Goal: Communication & Community: Answer question/provide support

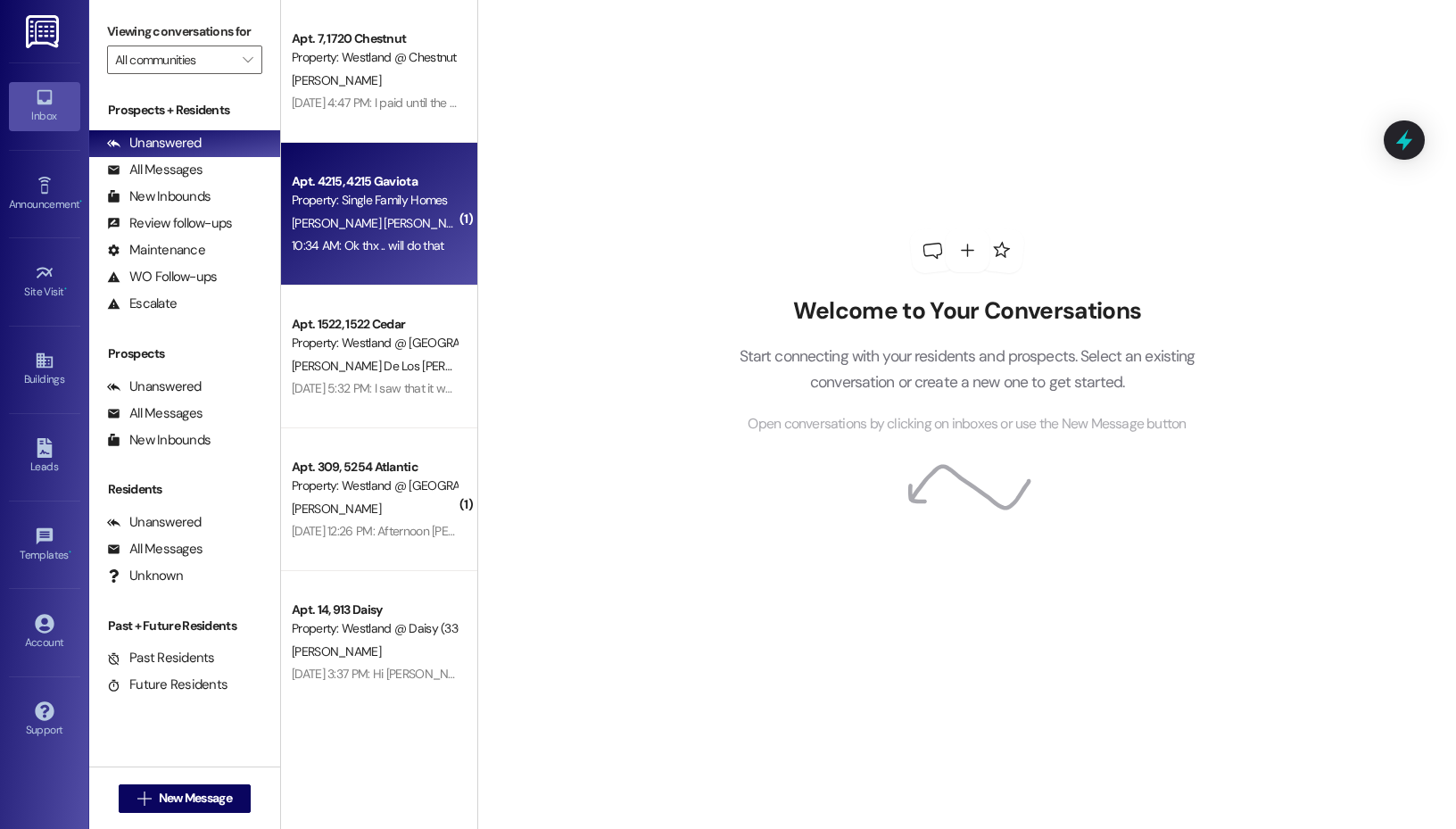
click at [364, 215] on span "[PERSON_NAME] [PERSON_NAME]" at bounding box center [382, 223] width 181 height 16
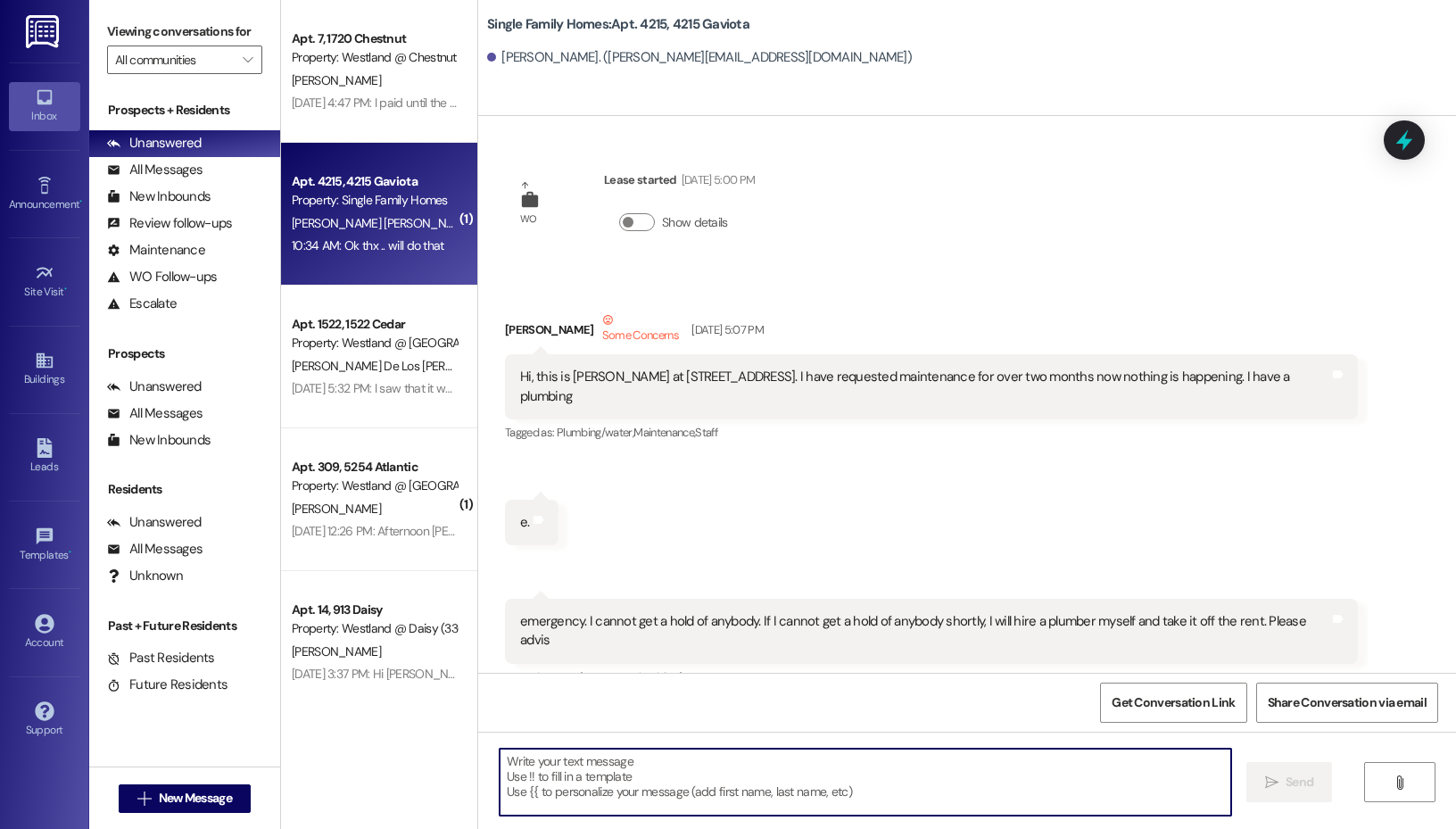
scroll to position [51773, 0]
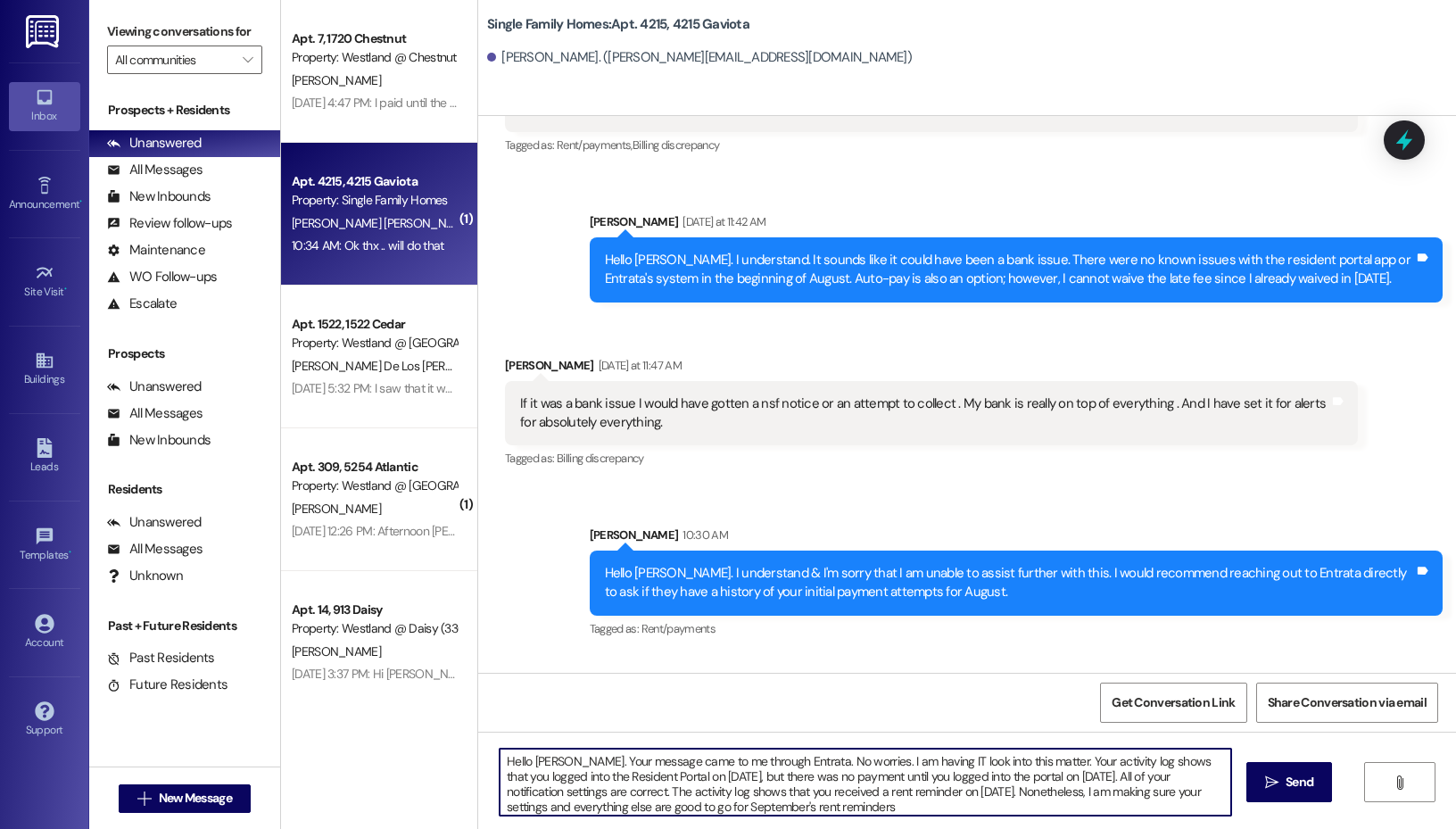
type textarea "Hello [PERSON_NAME]. Your message came to me through Entrata. No worries. I am …"
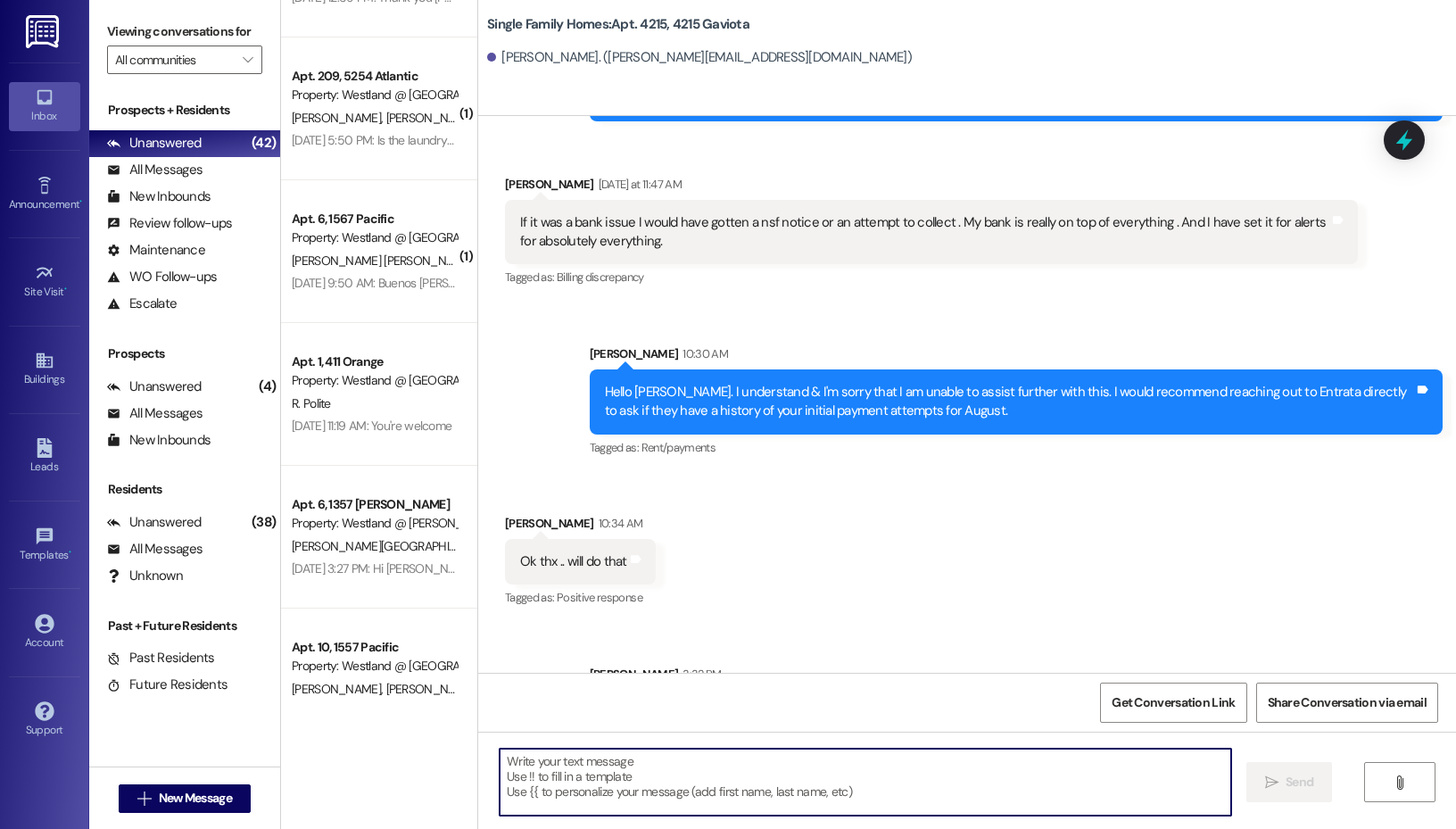
scroll to position [3357, 0]
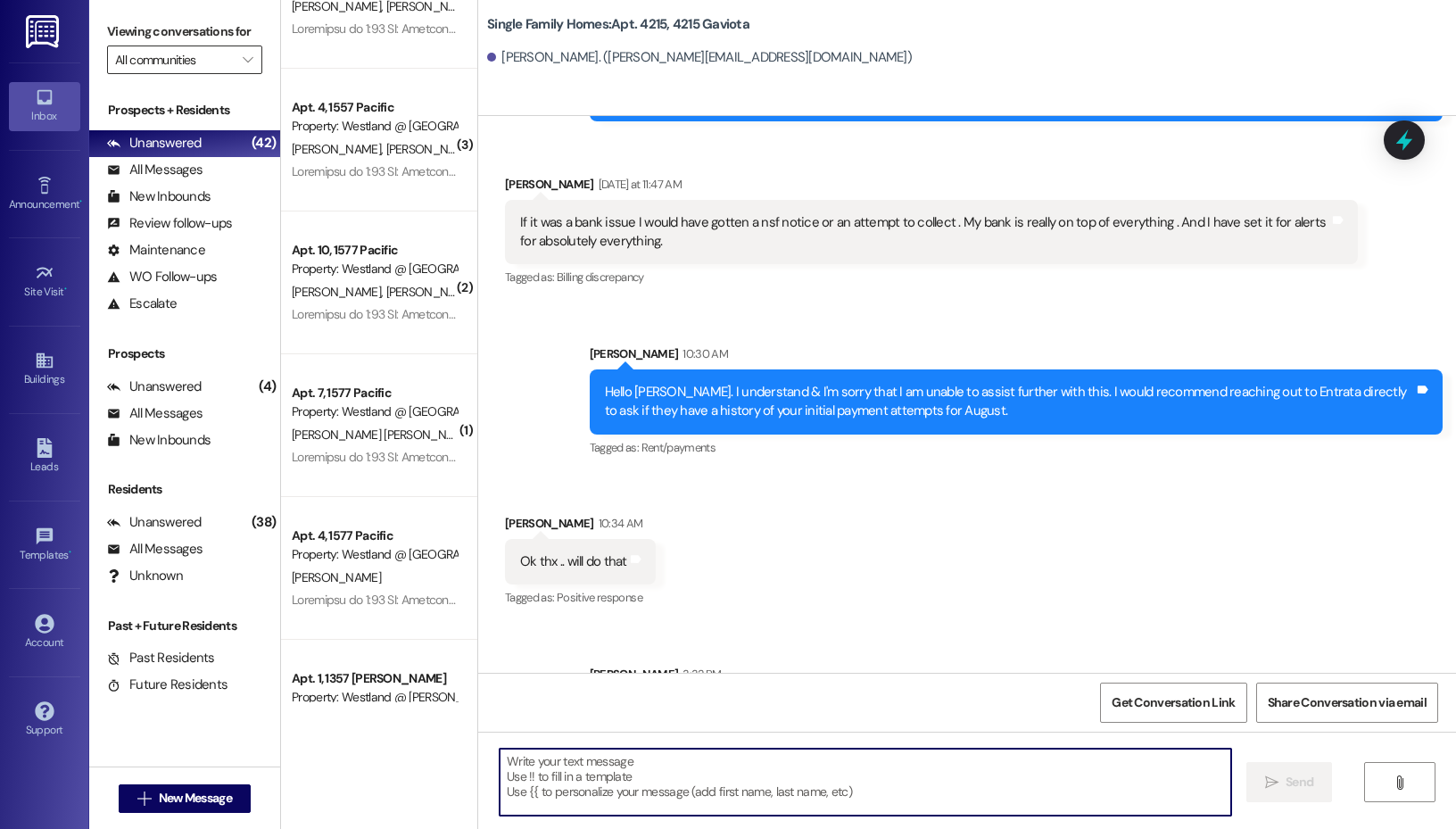
click at [223, 63] on input "All communities" at bounding box center [174, 59] width 119 height 29
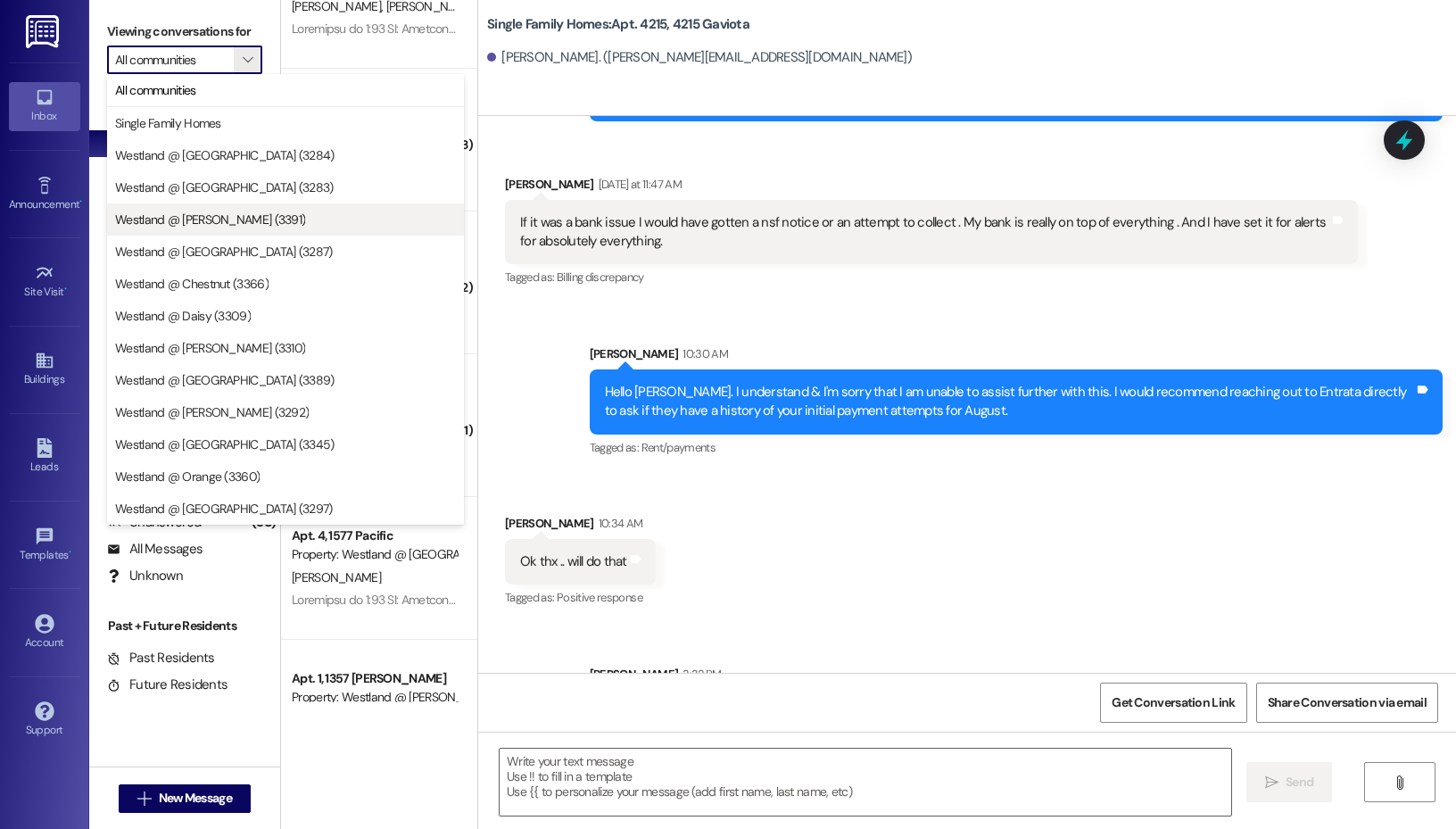
click at [223, 214] on span "Westland @ [PERSON_NAME] (3391)" at bounding box center [210, 220] width 190 height 18
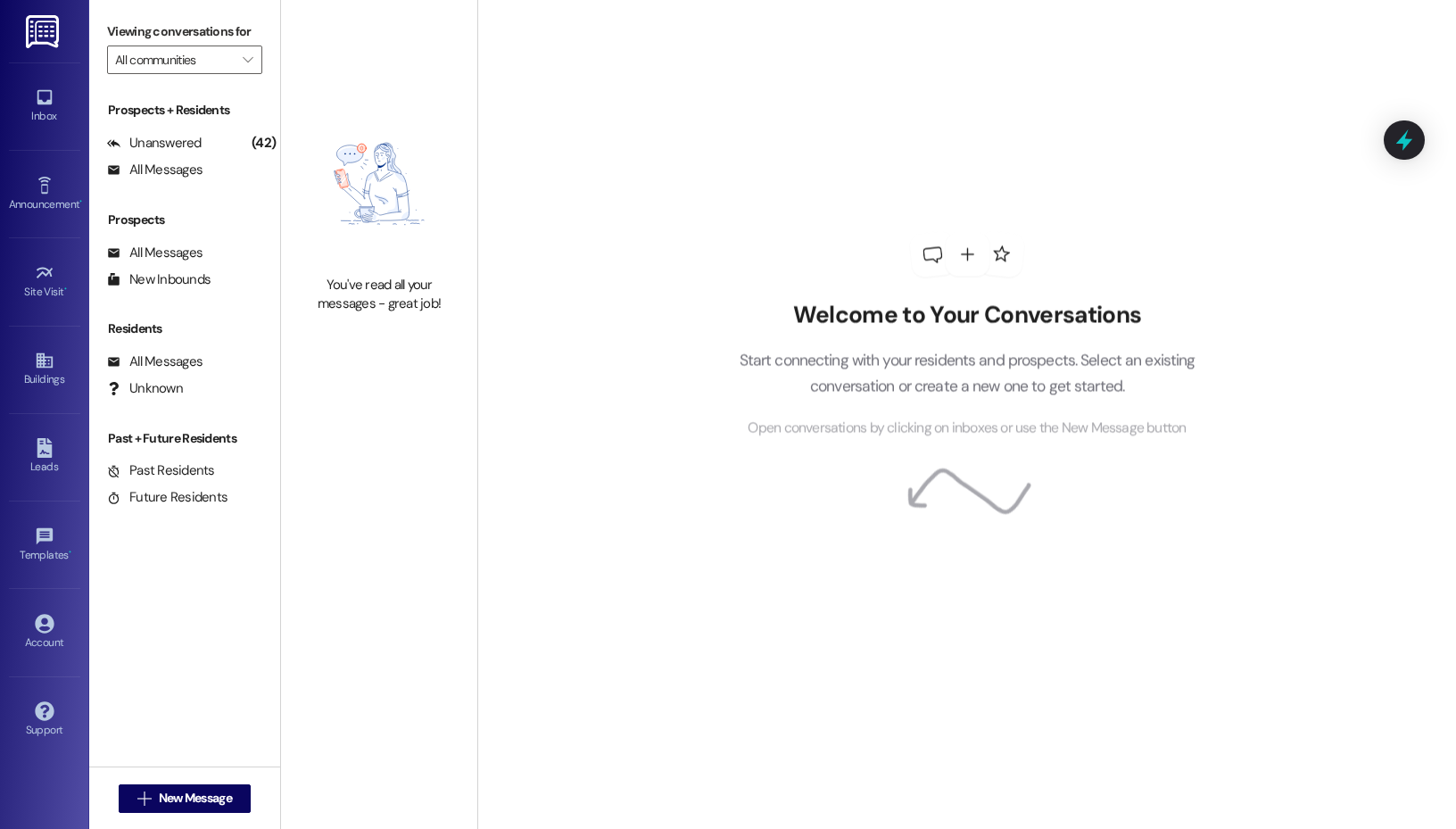
type input "Westland @ [PERSON_NAME] (3391)"
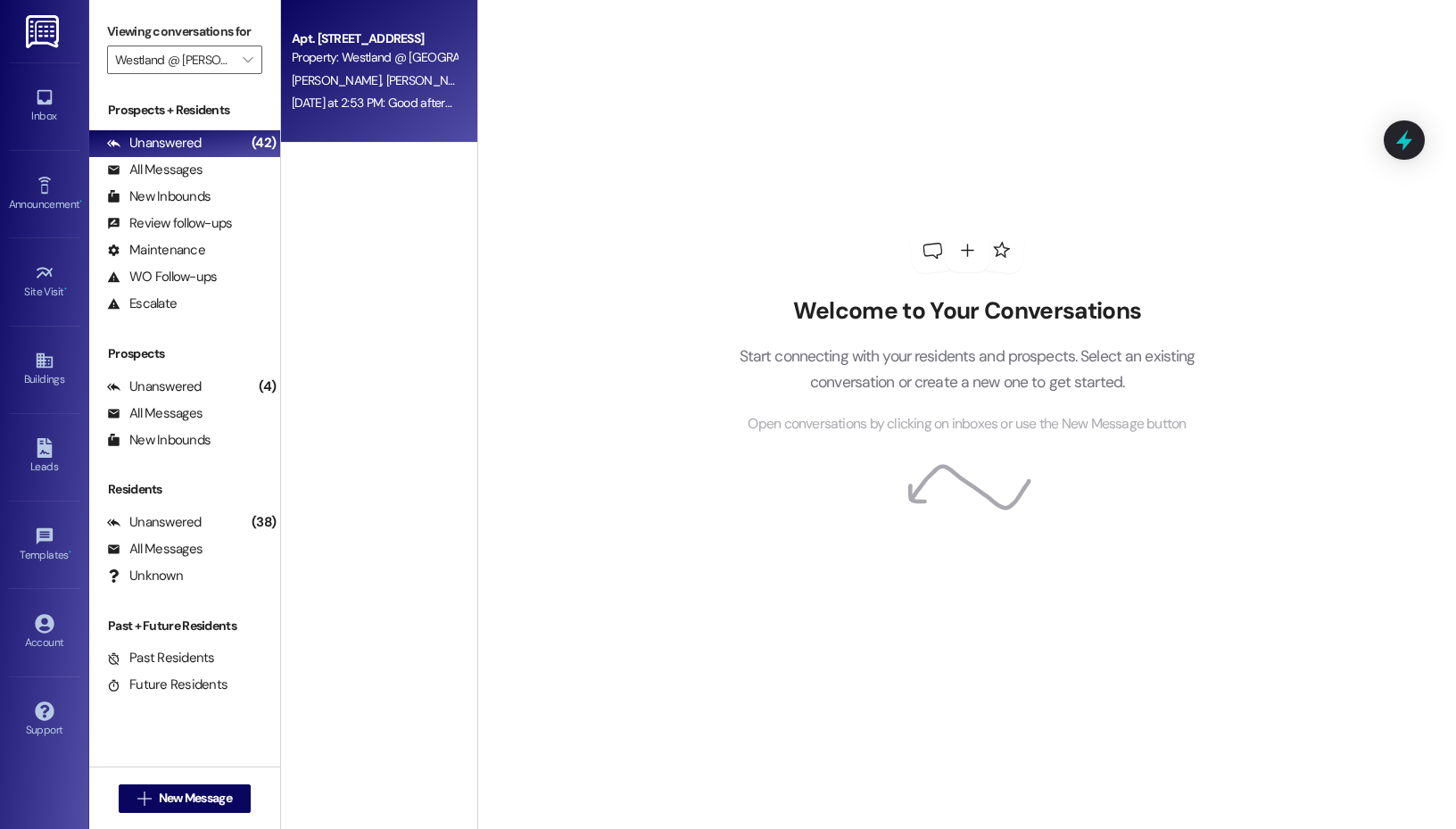
click at [327, 90] on div "[PERSON_NAME] [PERSON_NAME]" at bounding box center [374, 80] width 168 height 23
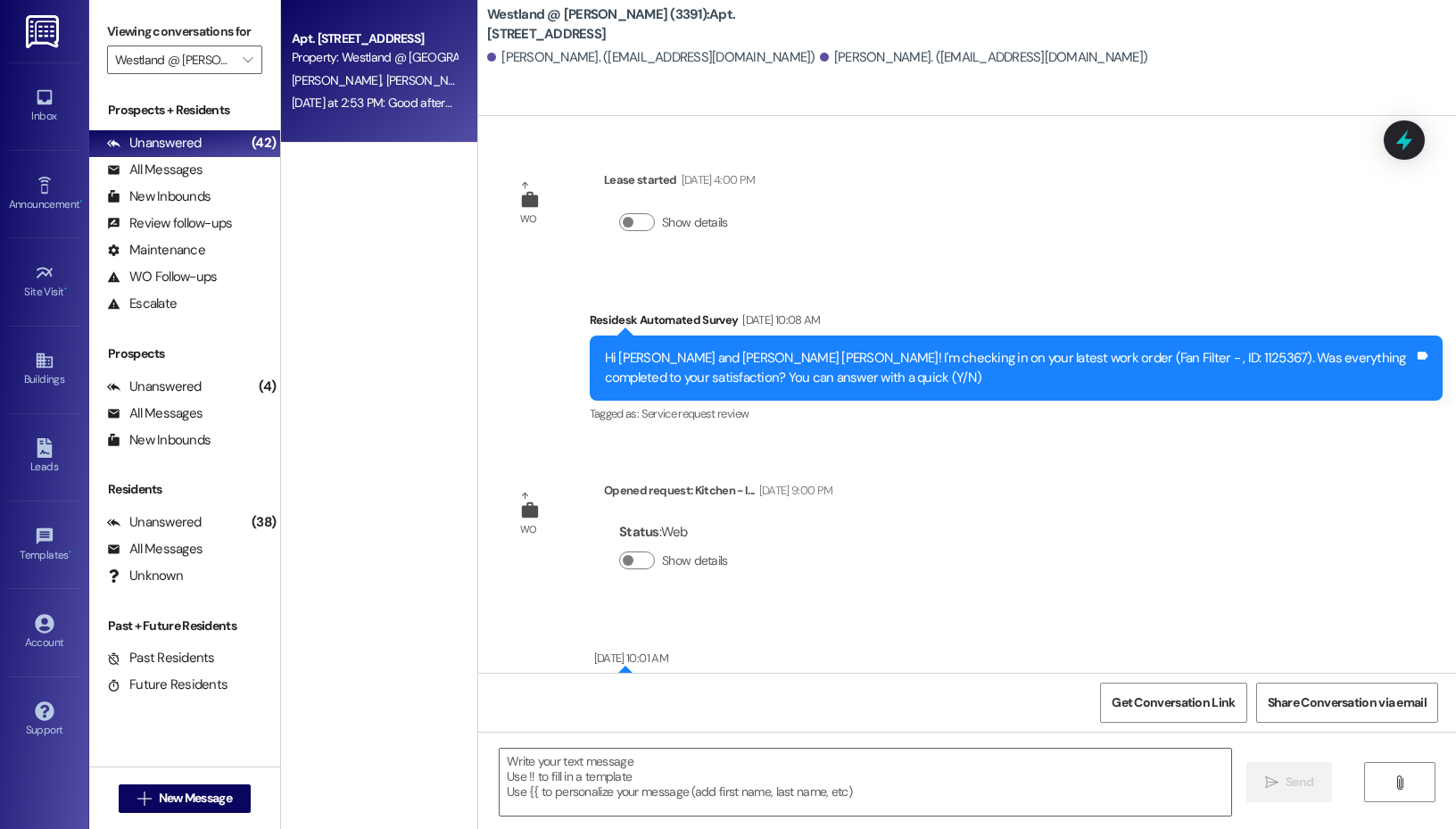
scroll to position [38807, 0]
